Goal: Task Accomplishment & Management: Manage account settings

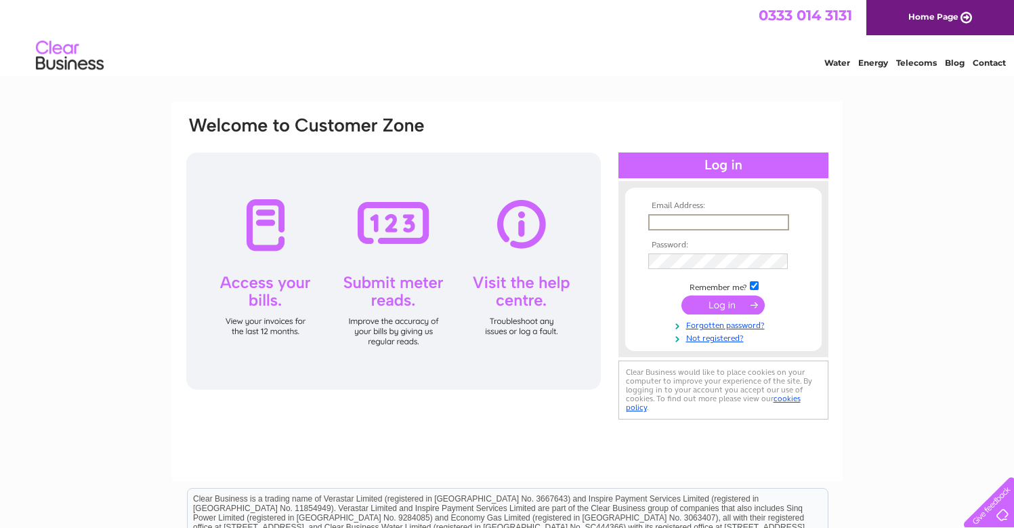
type input "sara@pufferfishdisplays.co.uk"
click at [700, 303] on input "submit" at bounding box center [722, 304] width 83 height 19
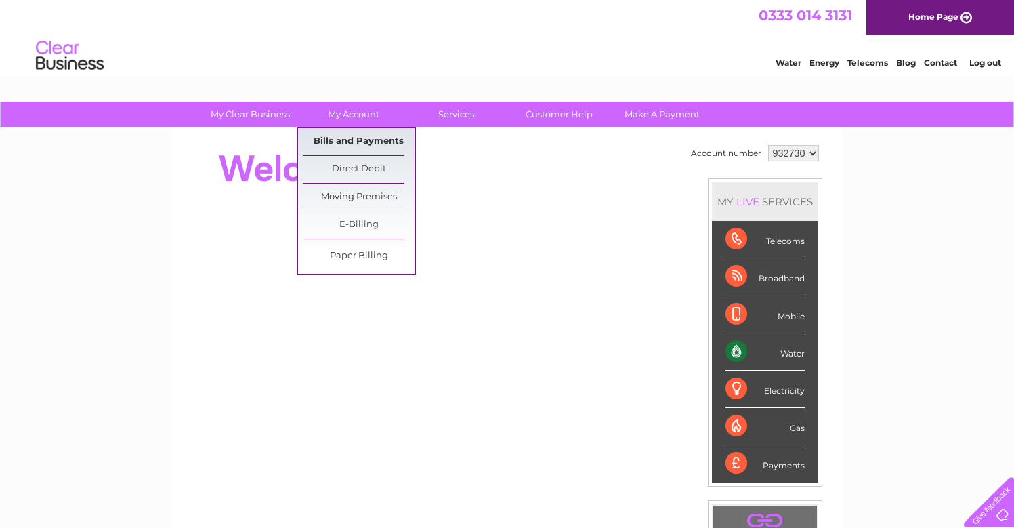
click at [362, 144] on link "Bills and Payments" at bounding box center [359, 141] width 112 height 27
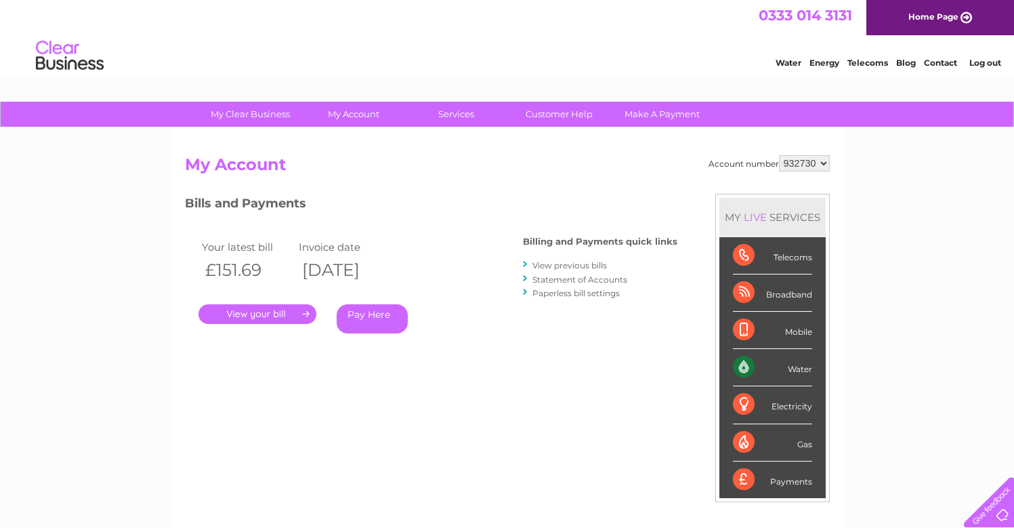
click at [268, 310] on link "." at bounding box center [257, 314] width 118 height 20
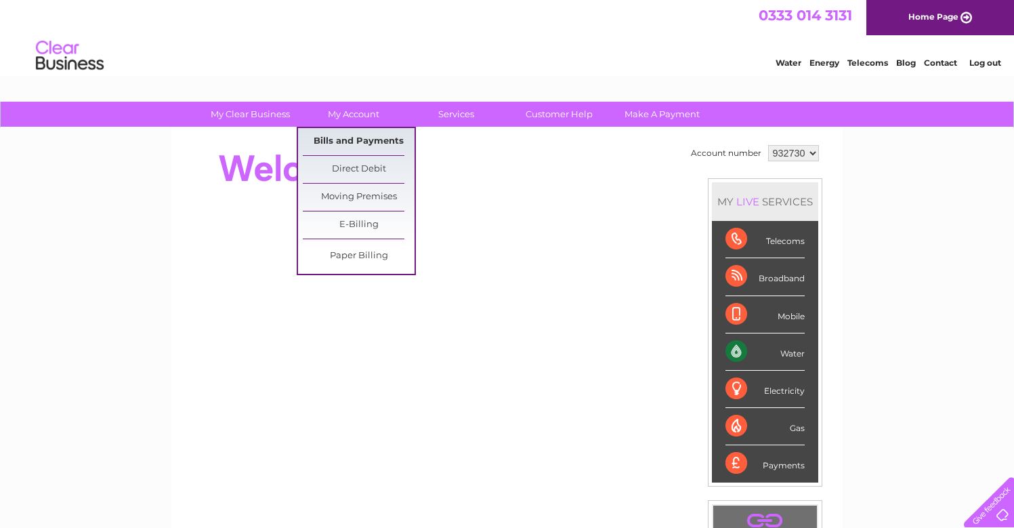
click at [358, 138] on link "Bills and Payments" at bounding box center [359, 141] width 112 height 27
